Goal: Task Accomplishment & Management: Manage account settings

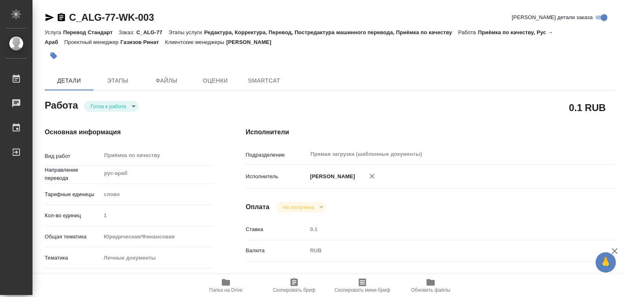
type textarea "x"
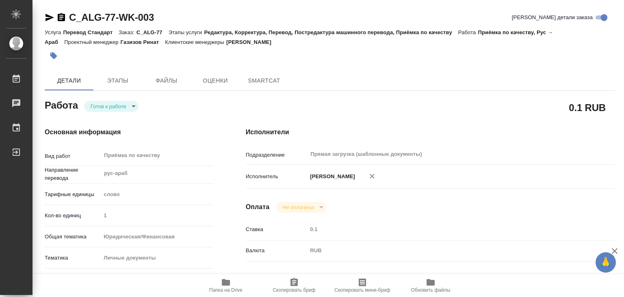
type textarea "x"
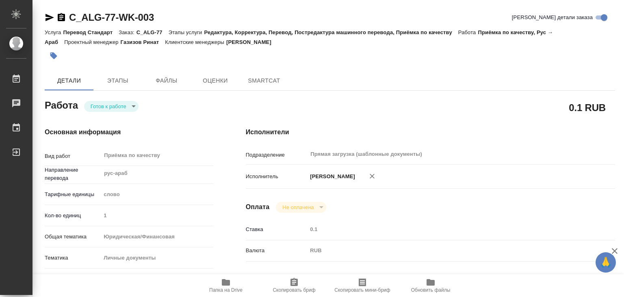
type textarea "x"
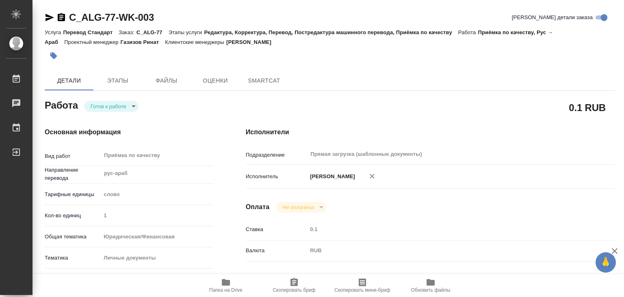
type textarea "x"
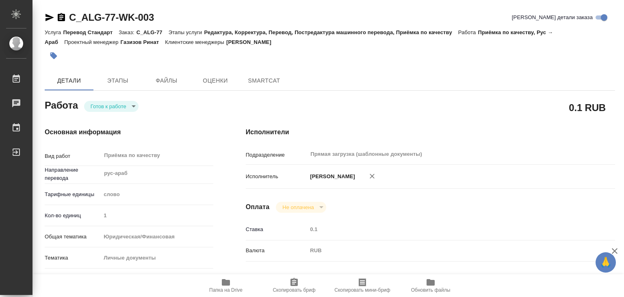
type textarea "x"
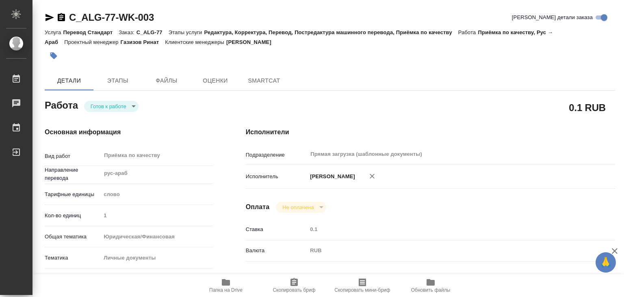
type textarea "x"
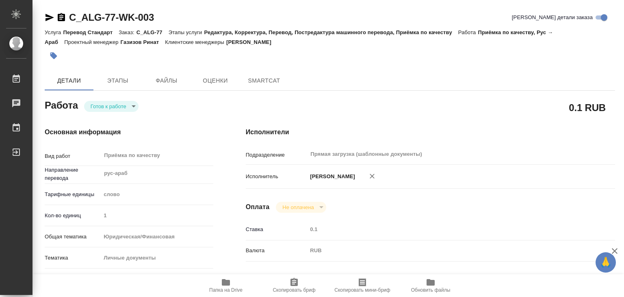
type textarea "x"
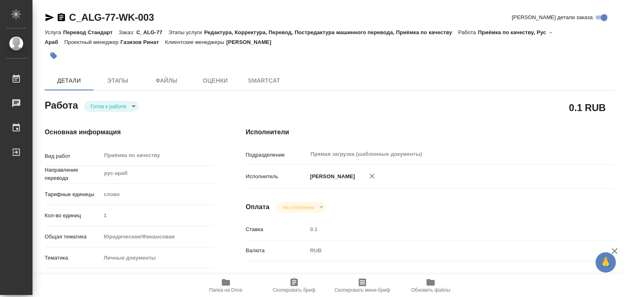
type textarea "x"
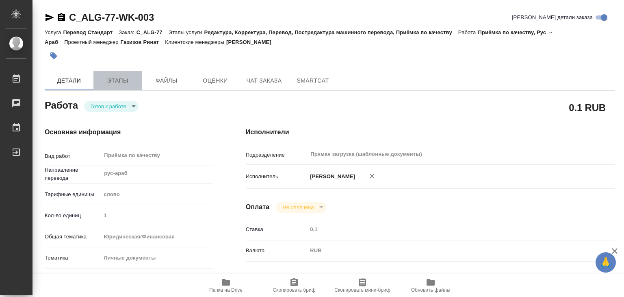
click at [109, 81] on span "Этапы" at bounding box center [117, 81] width 39 height 10
type textarea "x"
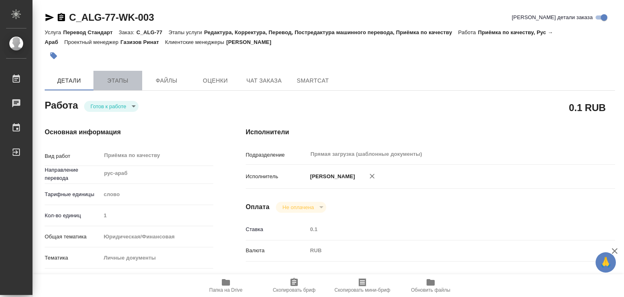
type textarea "x"
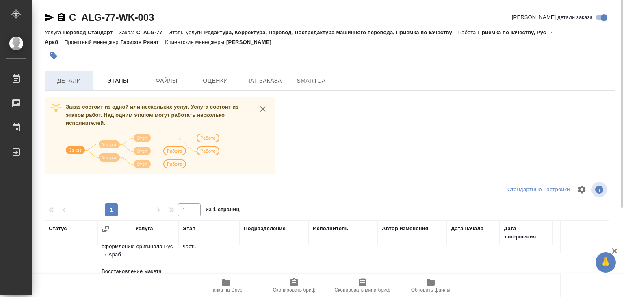
click at [76, 81] on span "Детали" at bounding box center [69, 81] width 39 height 10
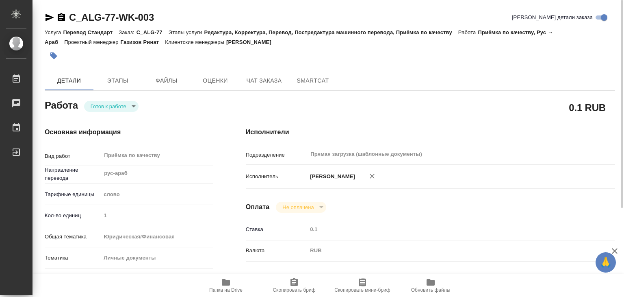
type textarea "x"
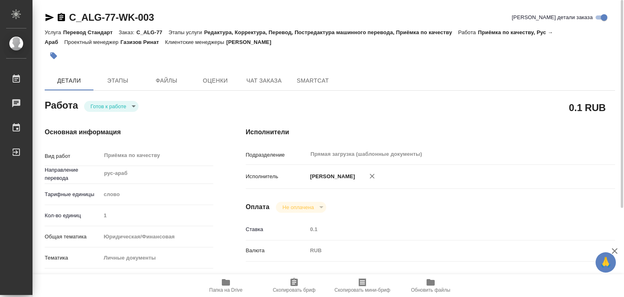
type textarea "x"
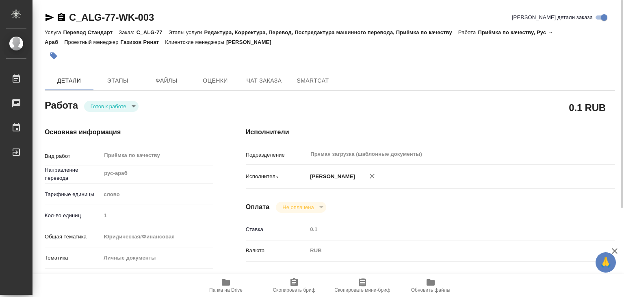
type textarea "x"
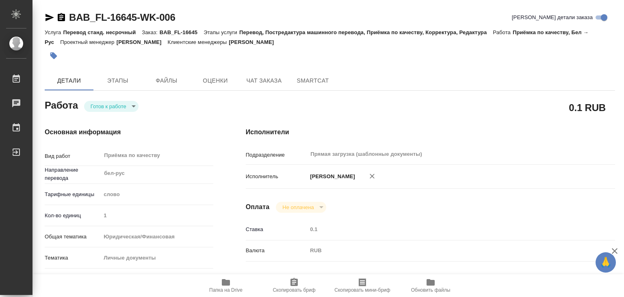
click at [118, 110] on body "🙏 .cls-1 fill:#fff; AWATERA Alilekova Valeriya Работы 0 Чаты График Выйти BAB_F…" at bounding box center [312, 148] width 624 height 297
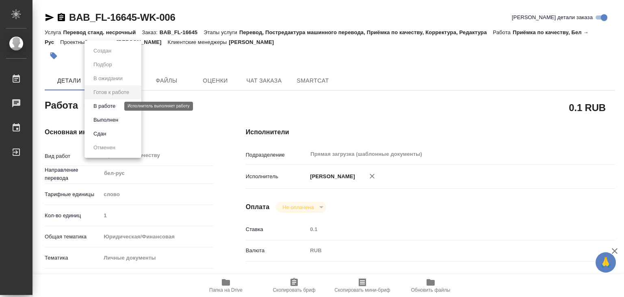
click at [115, 109] on button "В работе" at bounding box center [104, 106] width 27 height 9
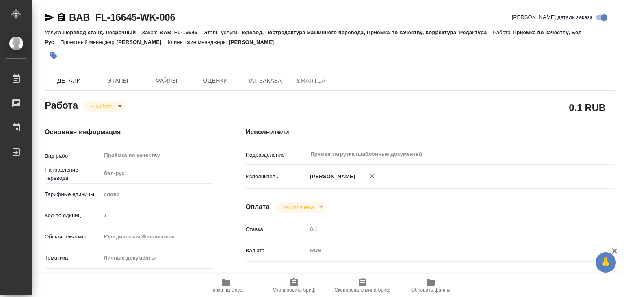
type textarea "x"
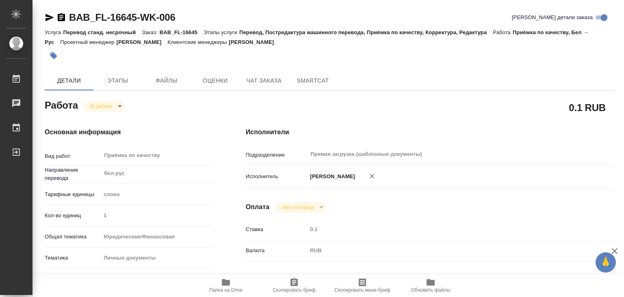
type textarea "x"
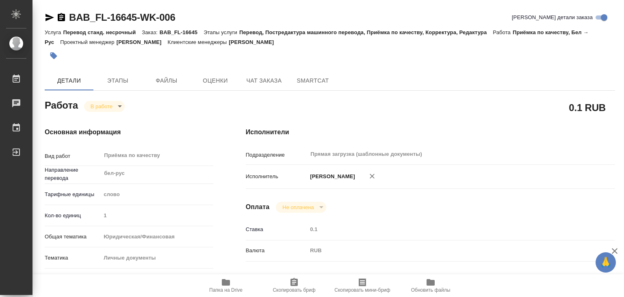
type textarea "x"
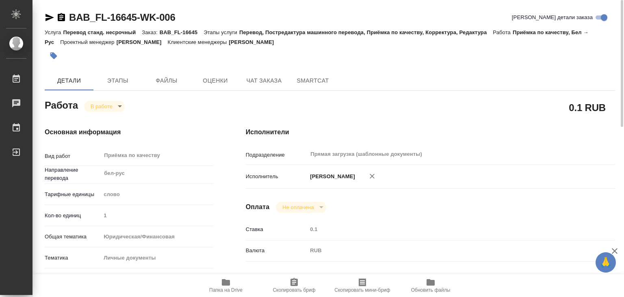
click at [55, 61] on button "button" at bounding box center [54, 56] width 18 height 18
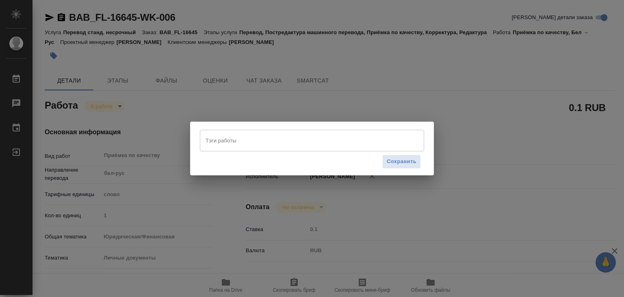
click at [261, 140] on input "Тэги работы" at bounding box center [305, 140] width 202 height 14
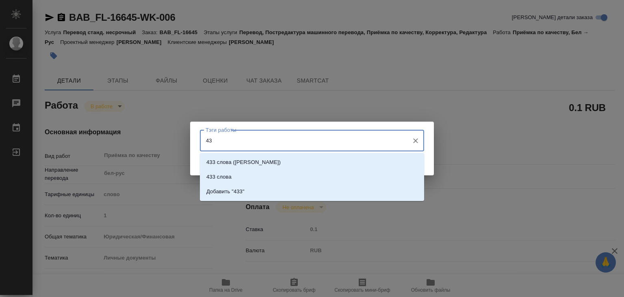
type input "433"
click at [252, 174] on li "433 слова" at bounding box center [312, 176] width 224 height 15
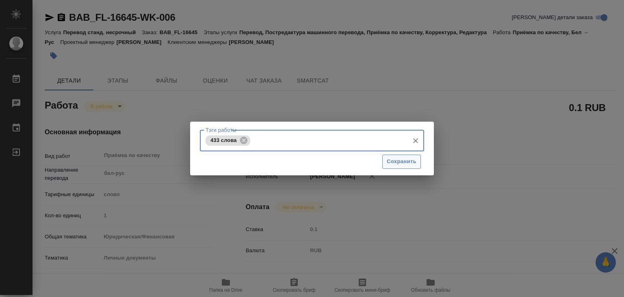
click at [399, 163] on span "Сохранить" at bounding box center [402, 161] width 30 height 9
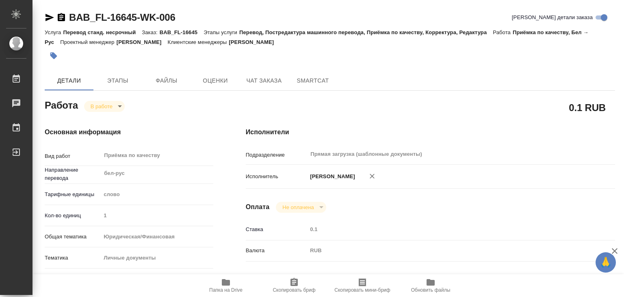
type input "inProgress"
type textarea "Приёмка по качеству"
type textarea "x"
type input "бел-рус"
type input "5a8b1489cc6b4906c91bfd90"
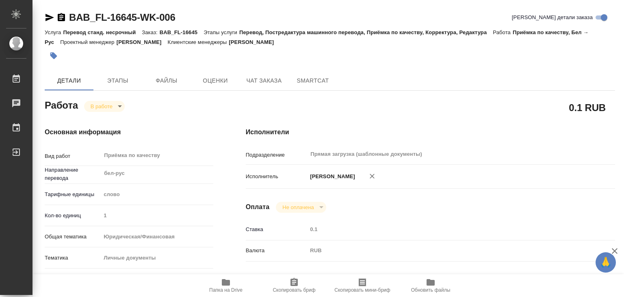
type input "1"
type input "yr-fn"
type input "5a8b8b956a9677013d343cfe"
checkbox input "true"
type input "08.10.2025 15:54"
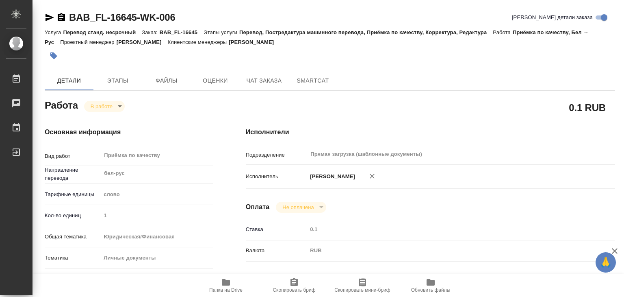
type input "09.10.2025 13:11"
type input "09.10.2025 14:00"
type input "Прямая загрузка (шаблонные документы)"
type input "notPayed"
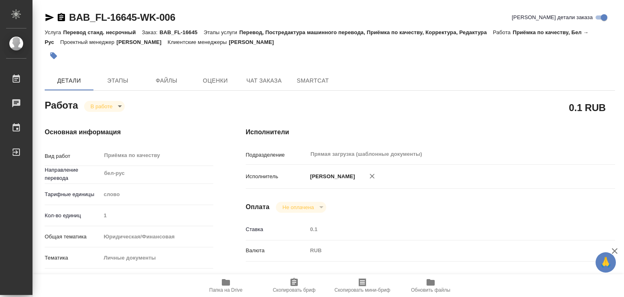
type input "0.1"
type input "RUB"
type input "[PERSON_NAME]"
type textarea "x"
type textarea "/Clients/FL_BAB/Orders/BAB_FL-16645/Corrected/BAB_FL-16645-WK-006"
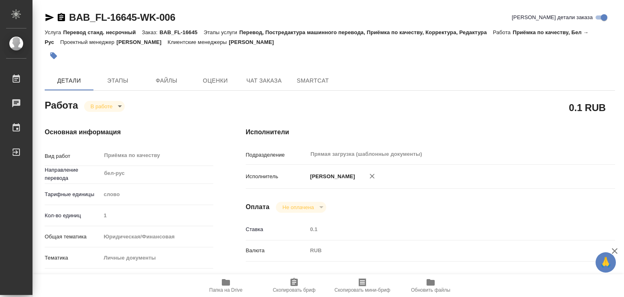
type textarea "x"
type input "BAB_FL-16645"
type input "Перевод станд. несрочный"
type input "Перевод, Постредактура машинного перевода, Приёмка по качеству, Корректура, Ред…"
type input "Голубев Дмитрий"
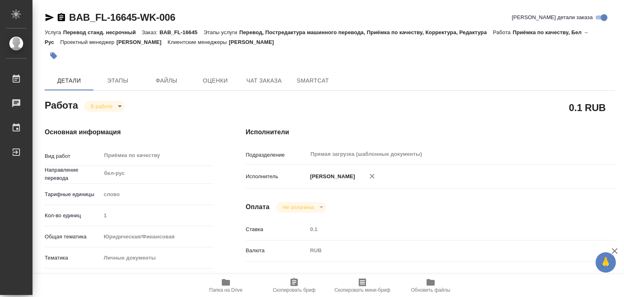
type input "/Clients/FL_BAB/Orders/BAB_FL-16645"
type textarea "x"
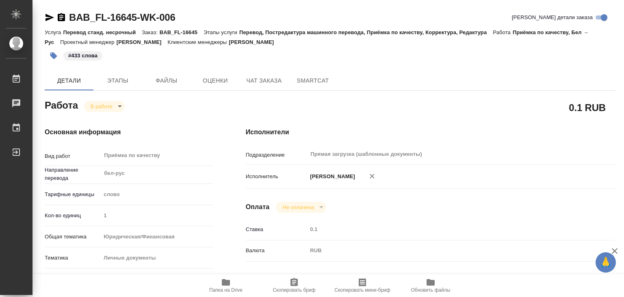
type textarea "x"
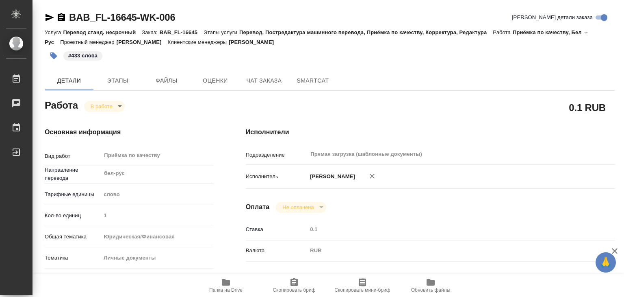
type textarea "x"
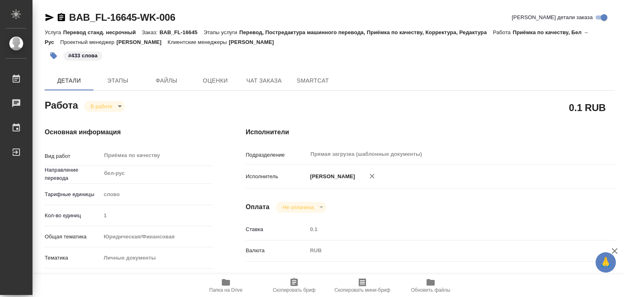
type textarea "x"
drag, startPoint x: 65, startPoint y: 4, endPoint x: 136, endPoint y: 11, distance: 71.1
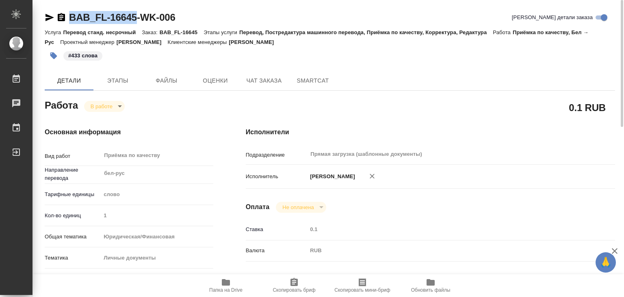
copy link "BAB_FL-16645"
click at [109, 108] on body "🙏 .cls-1 fill:#fff; AWATERA Alilekova Valeriya Работы 0 Чаты График Выйти BAB_F…" at bounding box center [312, 148] width 624 height 297
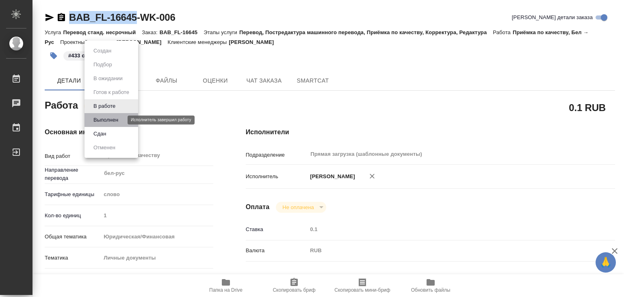
click at [112, 121] on button "Выполнен" at bounding box center [106, 119] width 30 height 9
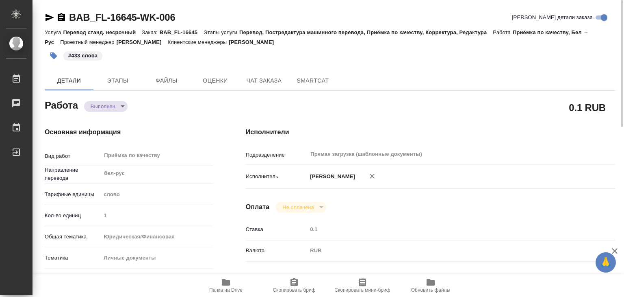
type textarea "x"
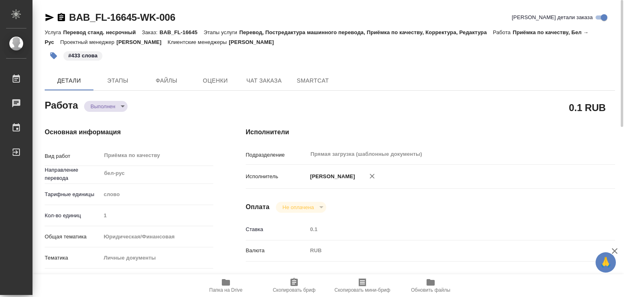
type textarea "x"
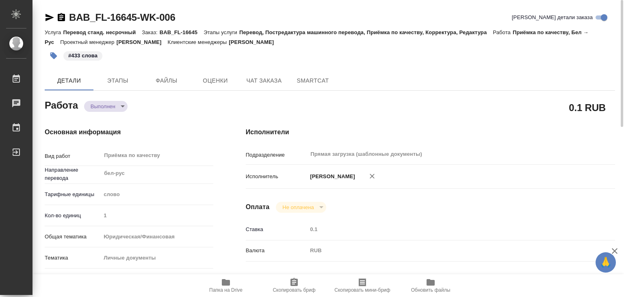
type textarea "x"
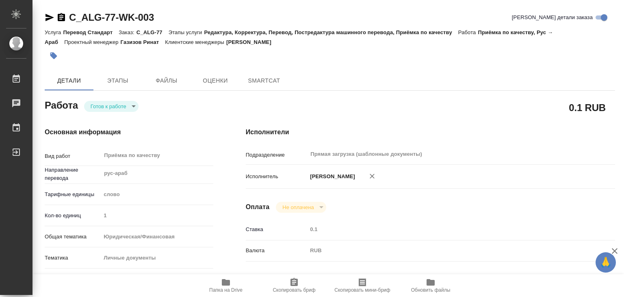
type textarea "x"
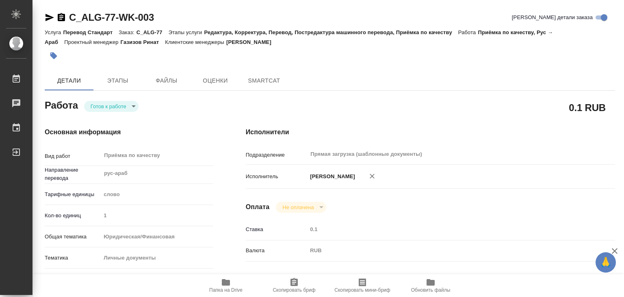
type textarea "x"
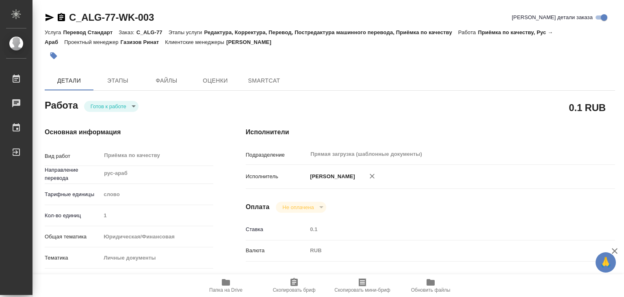
type textarea "x"
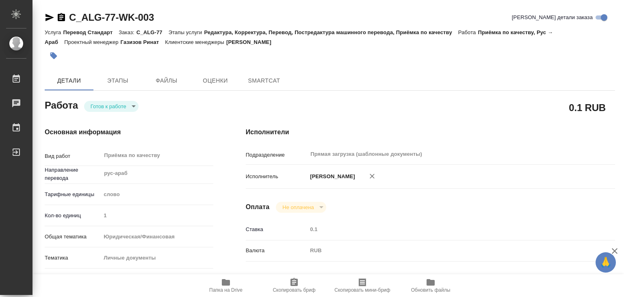
type textarea "x"
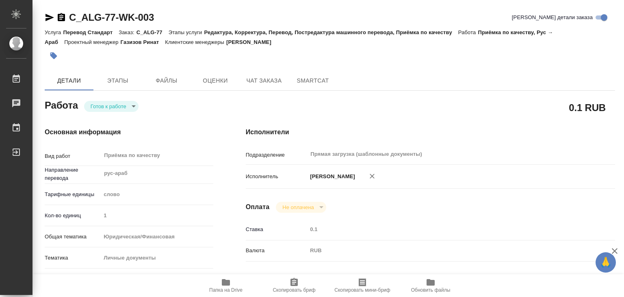
type textarea "x"
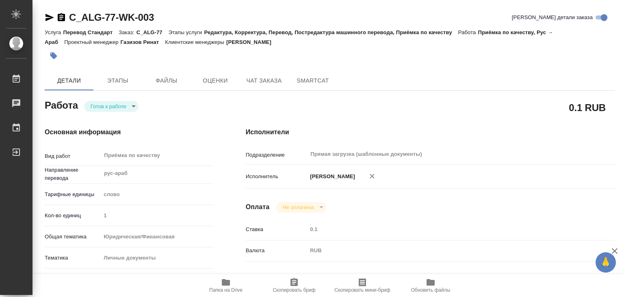
type textarea "x"
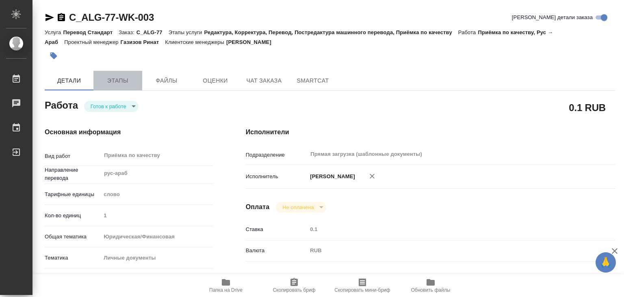
click at [119, 84] on span "Этапы" at bounding box center [117, 81] width 39 height 10
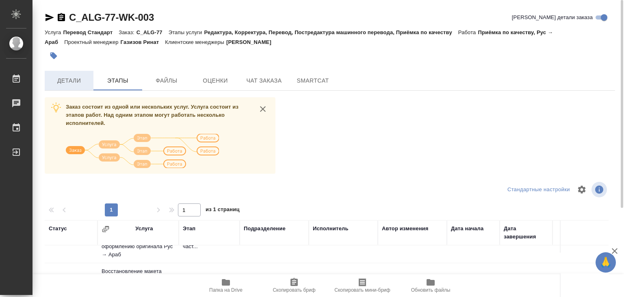
click at [66, 85] on span "Детали" at bounding box center [69, 81] width 39 height 10
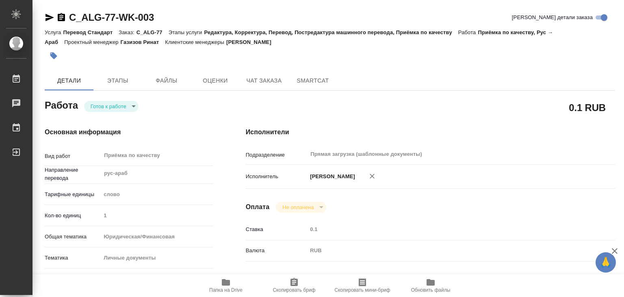
type textarea "x"
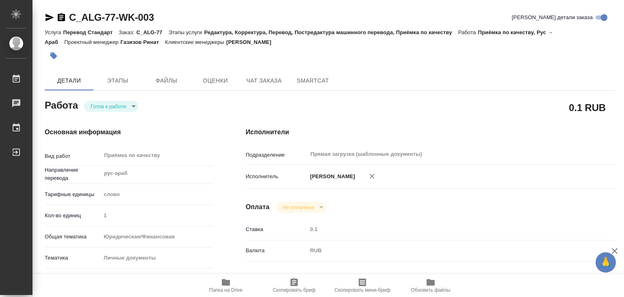
type textarea "x"
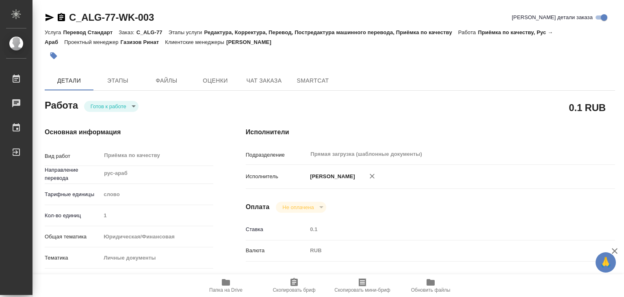
type textarea "x"
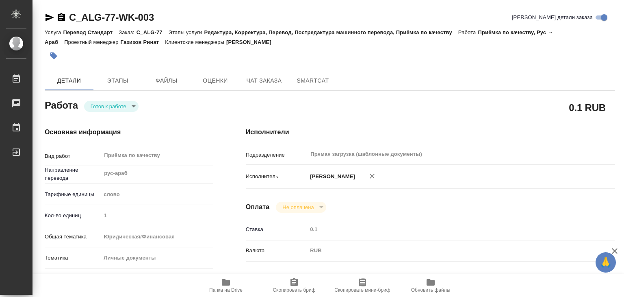
type textarea "x"
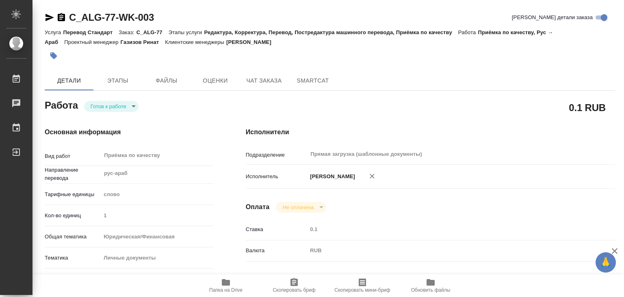
click at [337, 120] on div "Исполнители Подразделение Прямая загрузка (шаблонные документы) ​ Исполнитель […" at bounding box center [431, 284] width 402 height 347
type textarea "x"
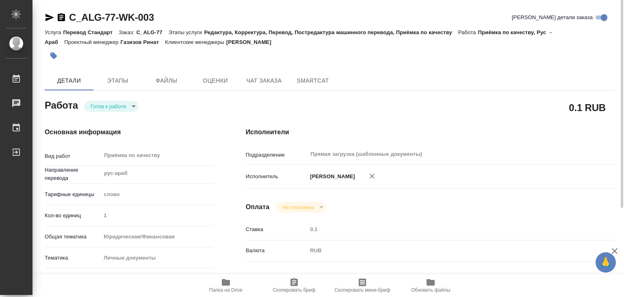
type textarea "x"
click at [105, 78] on span "Этапы" at bounding box center [117, 81] width 39 height 10
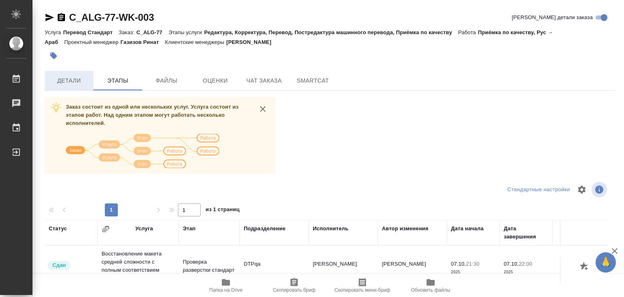
click at [76, 85] on button "Детали" at bounding box center [69, 81] width 49 height 20
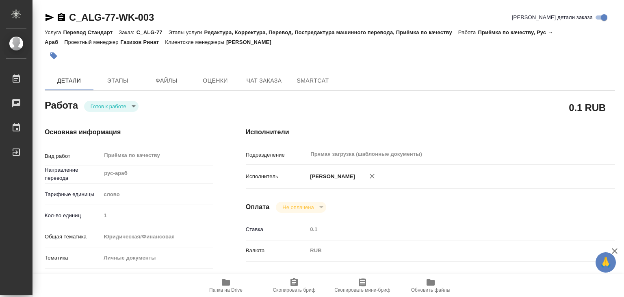
type textarea "x"
